Goal: Task Accomplishment & Management: Manage account settings

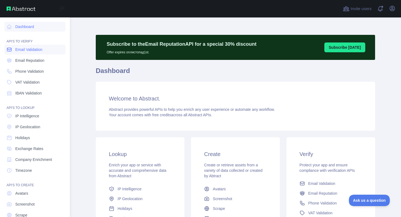
click at [20, 49] on span "Email Validation" at bounding box center [28, 49] width 27 height 5
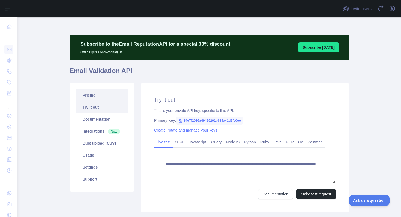
click at [84, 98] on link "Pricing" at bounding box center [102, 95] width 52 height 12
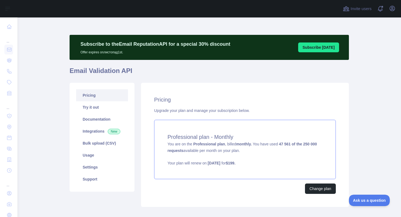
scroll to position [30, 0]
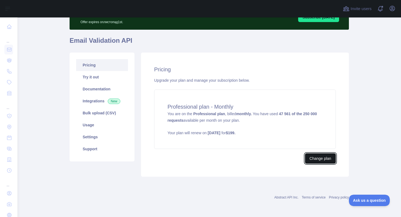
click at [308, 156] on button "Change plan" at bounding box center [320, 159] width 31 height 10
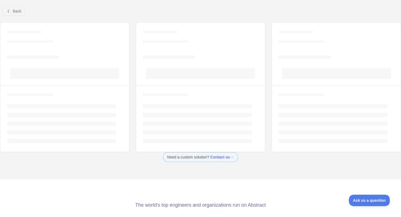
scroll to position [15, 0]
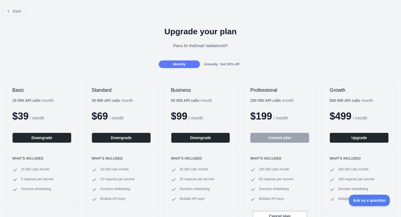
click at [276, 54] on div "Upgrade your plan Plans for the Email Validation API" at bounding box center [200, 39] width 401 height 39
click at [16, 11] on span "Back" at bounding box center [17, 11] width 8 height 4
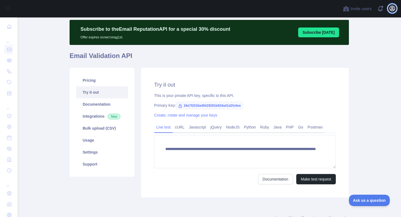
click at [392, 9] on icon "button" at bounding box center [392, 8] width 5 height 5
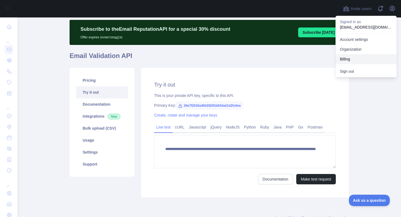
click at [346, 58] on button "Billing" at bounding box center [365, 59] width 61 height 10
